Goal: Information Seeking & Learning: Check status

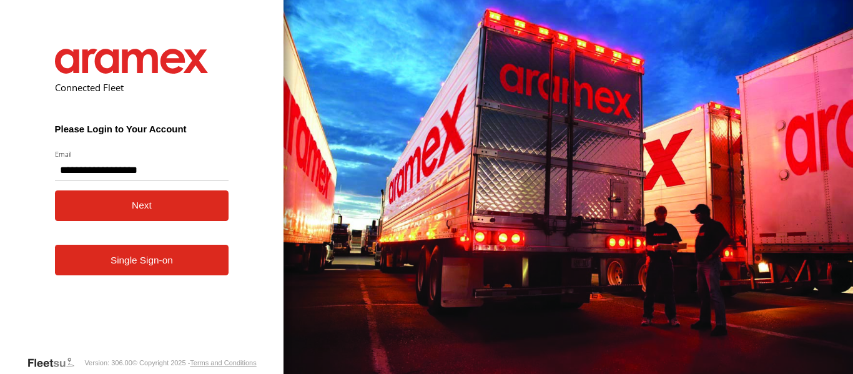
type input "**********"
click at [120, 202] on button "Next" at bounding box center [142, 205] width 174 height 31
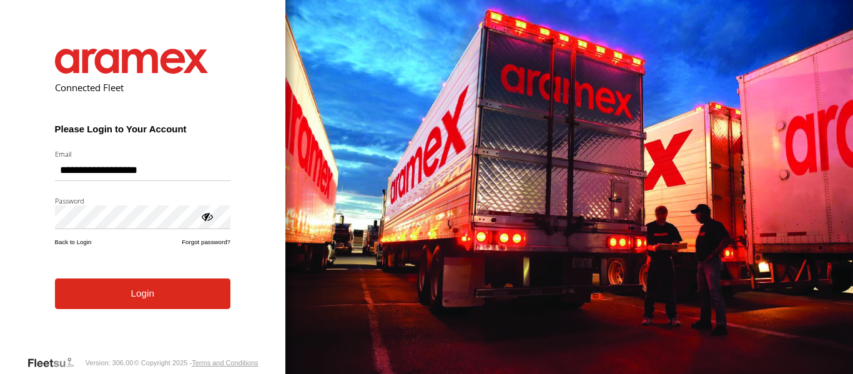
click at [138, 308] on button "Login" at bounding box center [142, 294] width 175 height 31
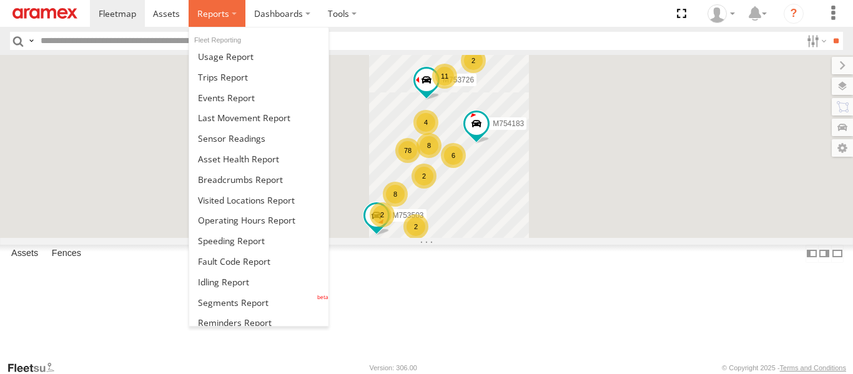
click at [225, 19] on span at bounding box center [213, 13] width 32 height 12
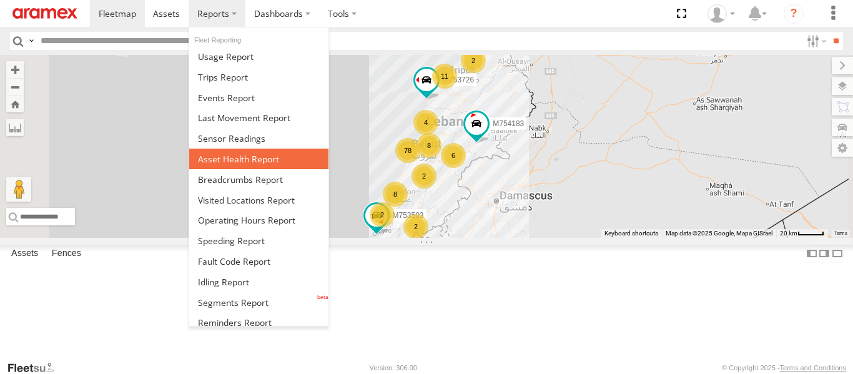
click at [248, 157] on span at bounding box center [238, 159] width 81 height 12
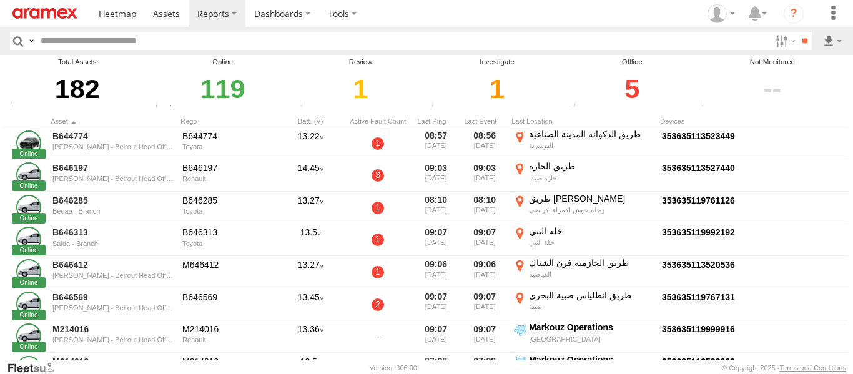
click at [635, 88] on div "5" at bounding box center [632, 88] width 124 height 43
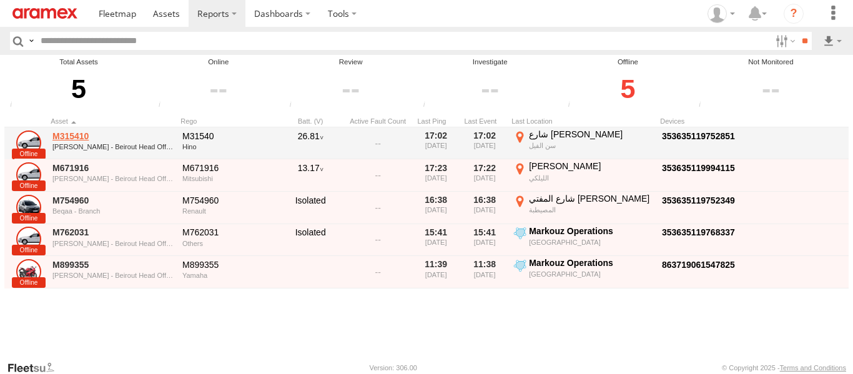
click at [66, 134] on link "M315410" at bounding box center [112, 136] width 121 height 11
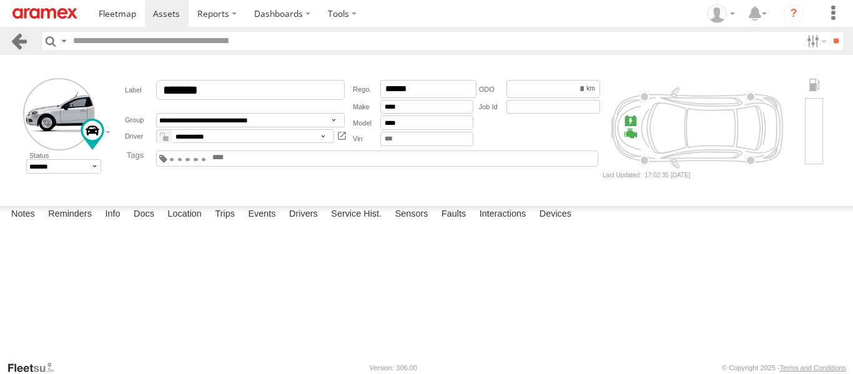
click at [21, 34] on link at bounding box center [19, 41] width 18 height 18
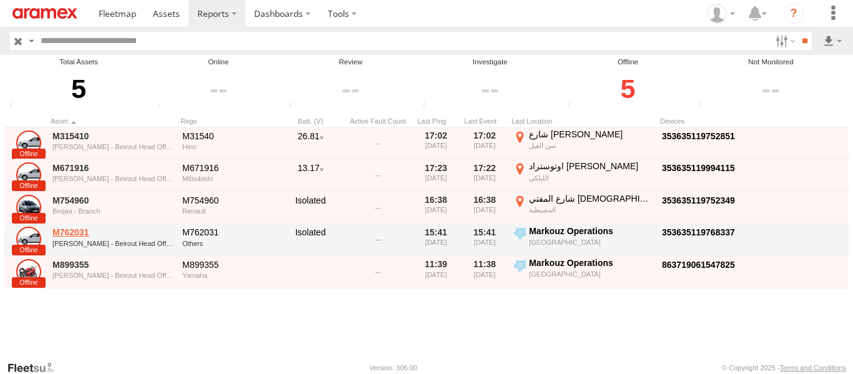
click at [62, 230] on link "M762031" at bounding box center [112, 232] width 121 height 11
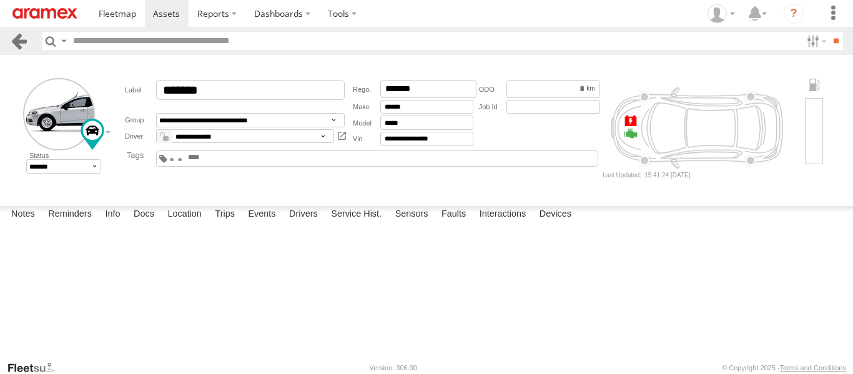
click at [22, 41] on link at bounding box center [19, 41] width 18 height 18
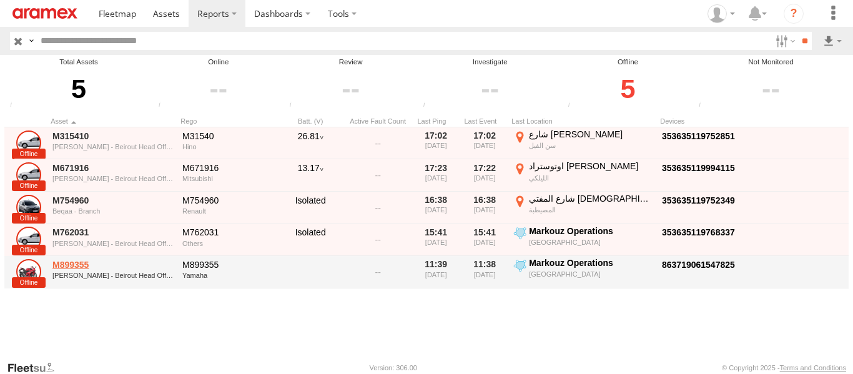
click at [67, 262] on link "M899355" at bounding box center [112, 264] width 121 height 11
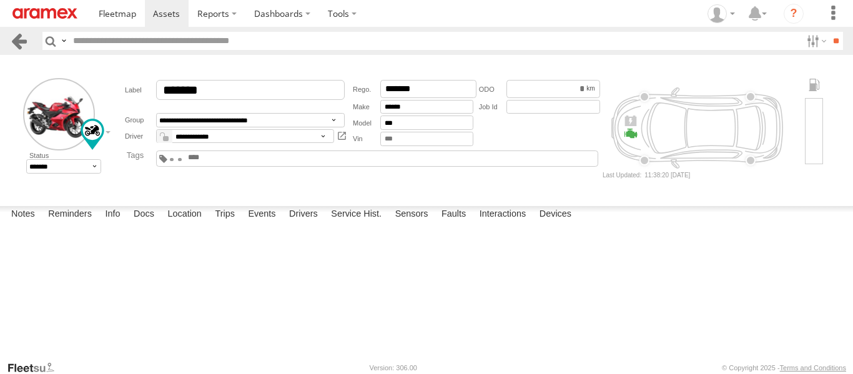
click at [21, 41] on link at bounding box center [19, 41] width 18 height 18
